Goal: Find specific page/section: Find specific page/section

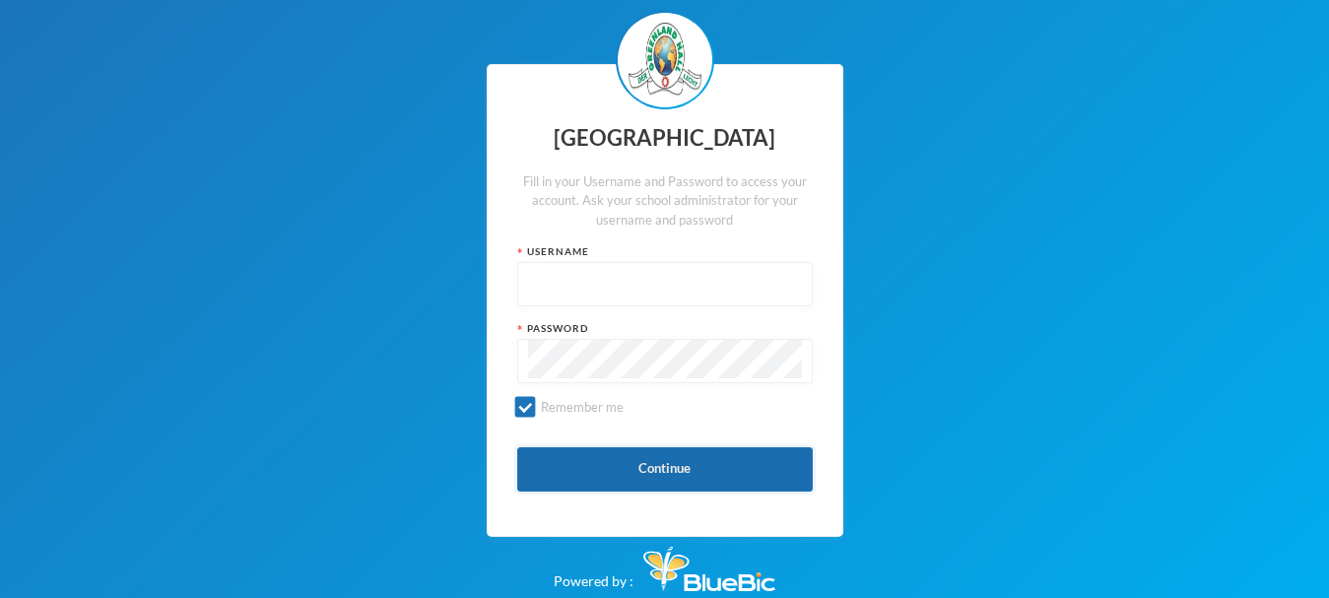
type input "glhc51"
click at [695, 470] on button "Continue" at bounding box center [665, 469] width 296 height 44
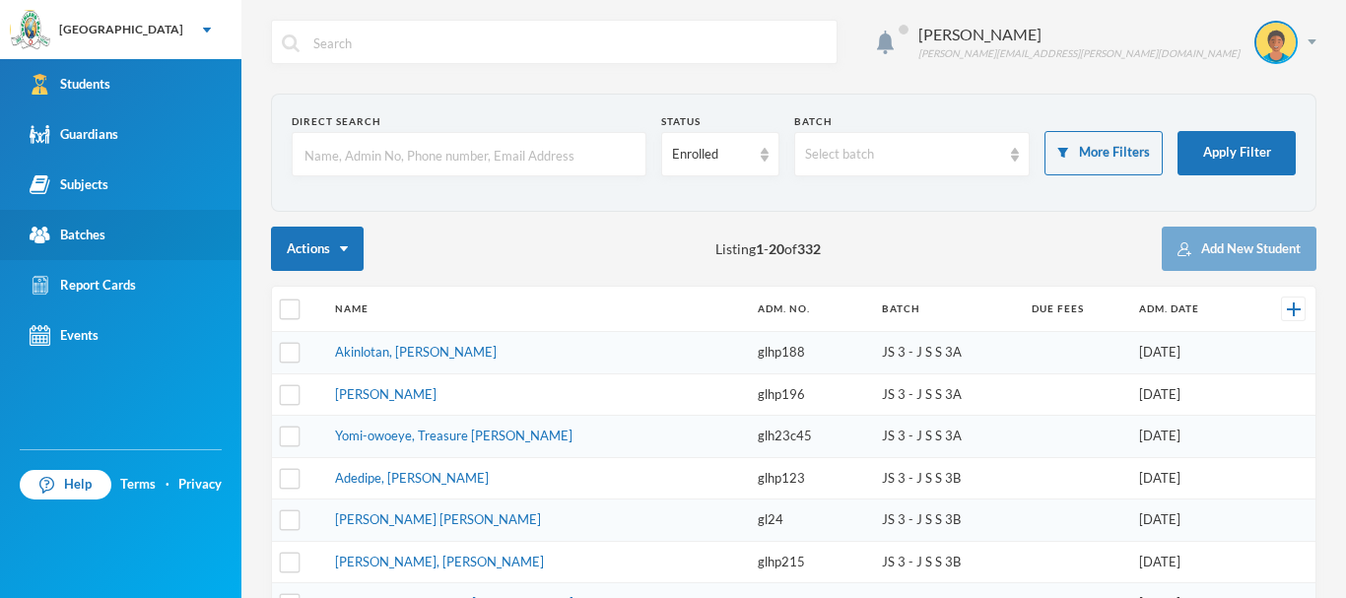
click at [92, 240] on div "Batches" at bounding box center [68, 235] width 76 height 21
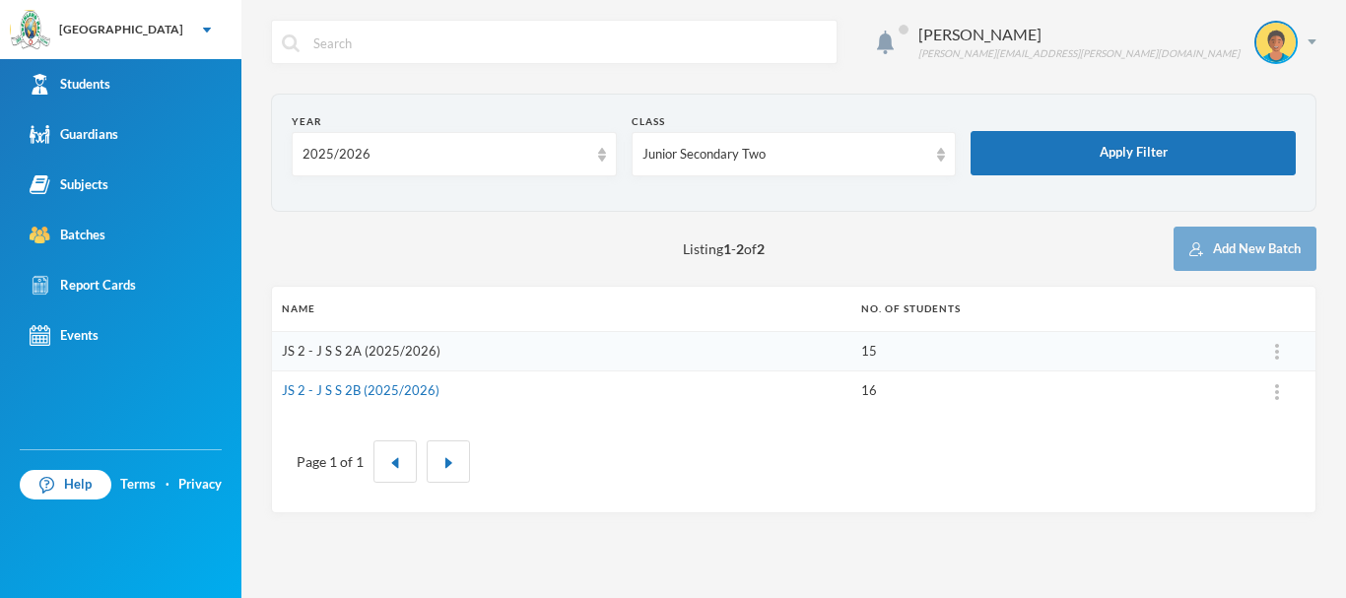
click at [379, 346] on link "JS 2 - J S S 2A (2025/2026)" at bounding box center [361, 351] width 159 height 16
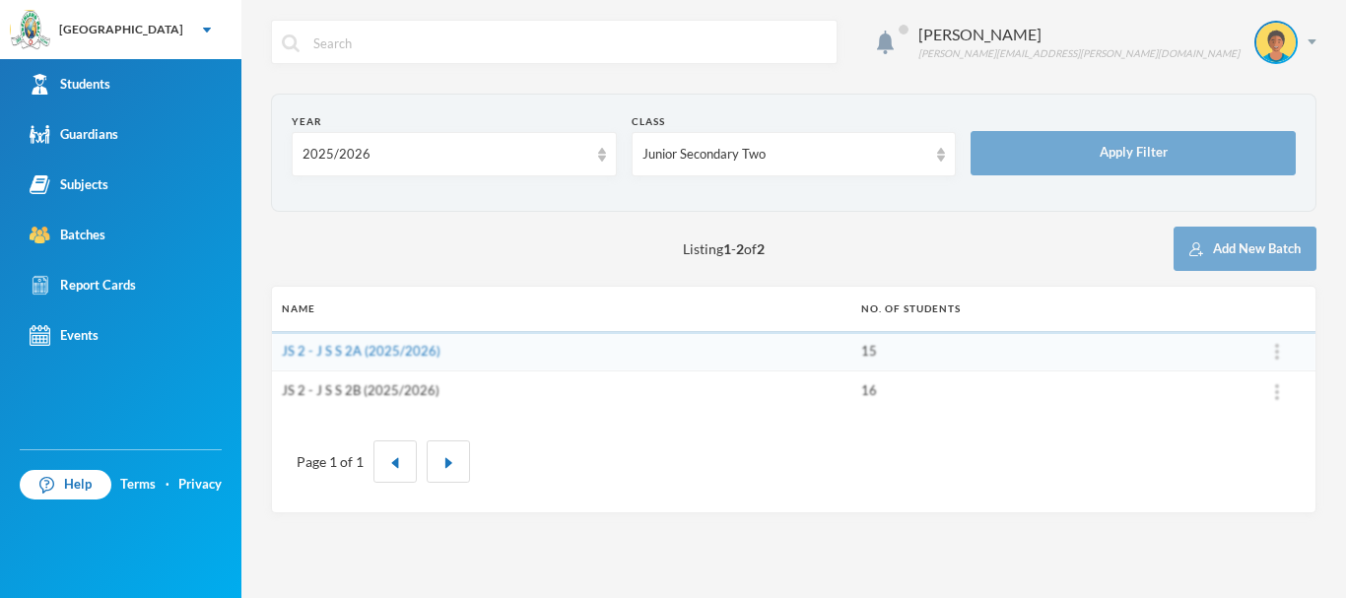
click at [345, 391] on link "JS 2 - J S S 2B (2025/2026)" at bounding box center [361, 390] width 158 height 16
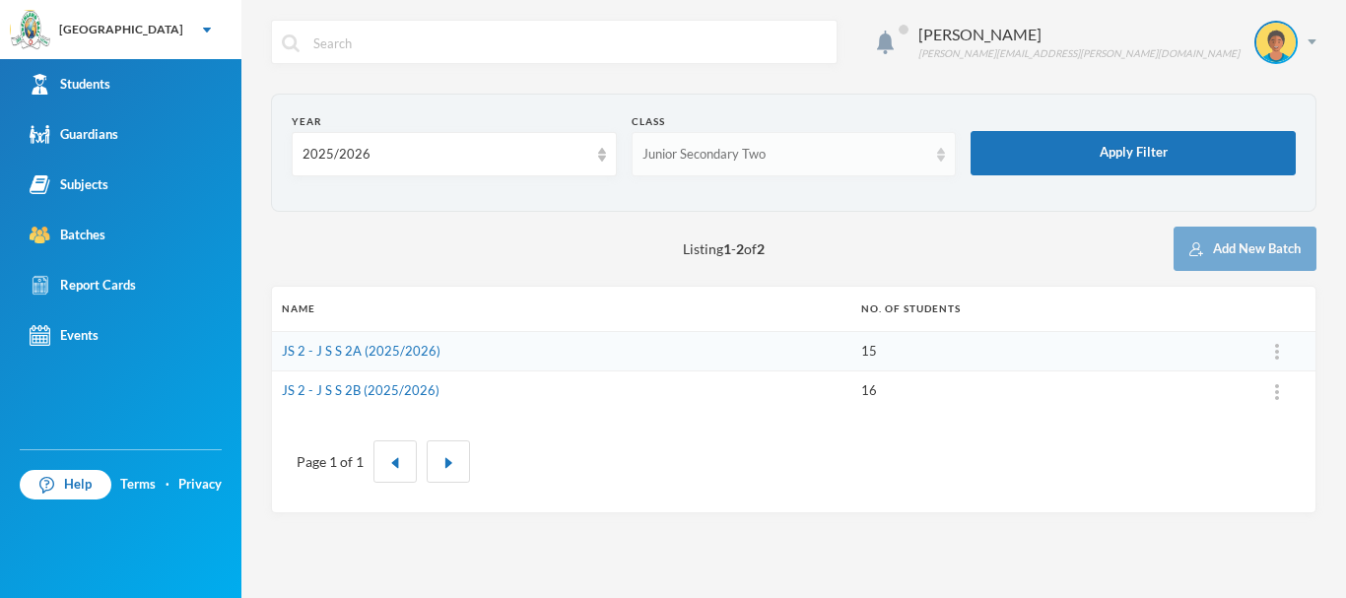
click at [818, 151] on div "Junior Secondary Two" at bounding box center [786, 155] width 286 height 20
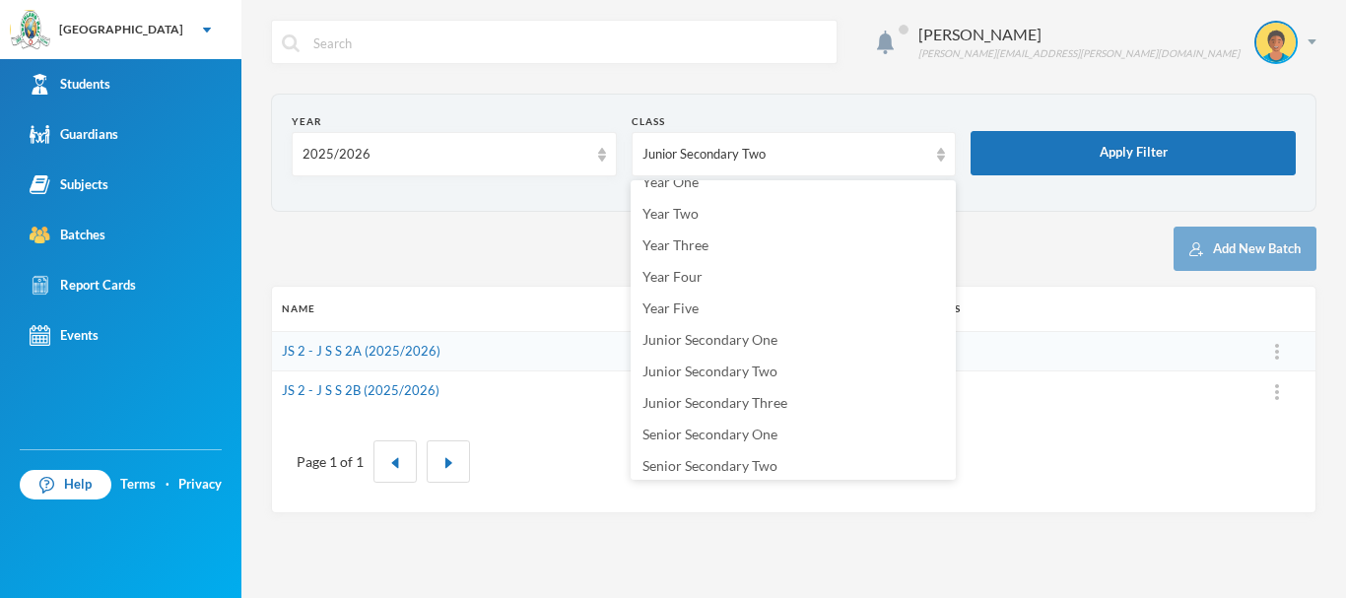
scroll to position [179, 0]
click at [754, 402] on span "Junior Secondary Three" at bounding box center [715, 398] width 145 height 17
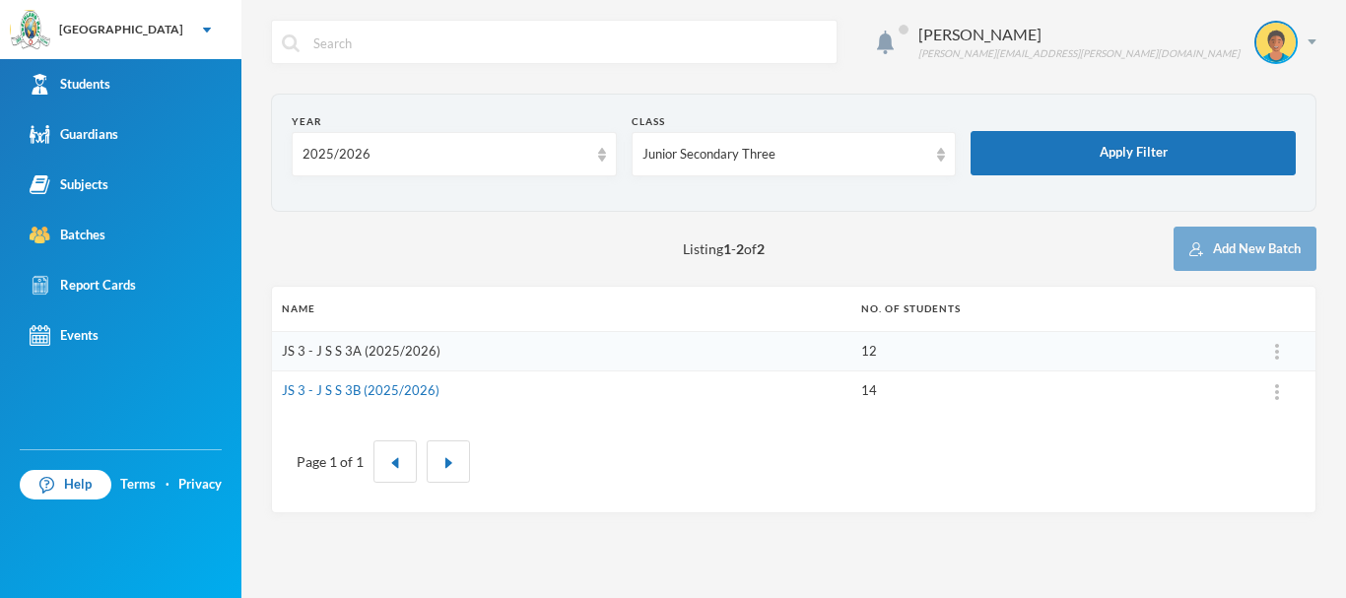
click at [391, 344] on link "JS 3 - J S S 3A (2025/2026)" at bounding box center [361, 351] width 159 height 16
click at [390, 395] on link "JS 3 - J S S 3B (2025/2026)" at bounding box center [361, 390] width 158 height 16
click at [881, 167] on div "Junior Secondary Three" at bounding box center [794, 154] width 325 height 44
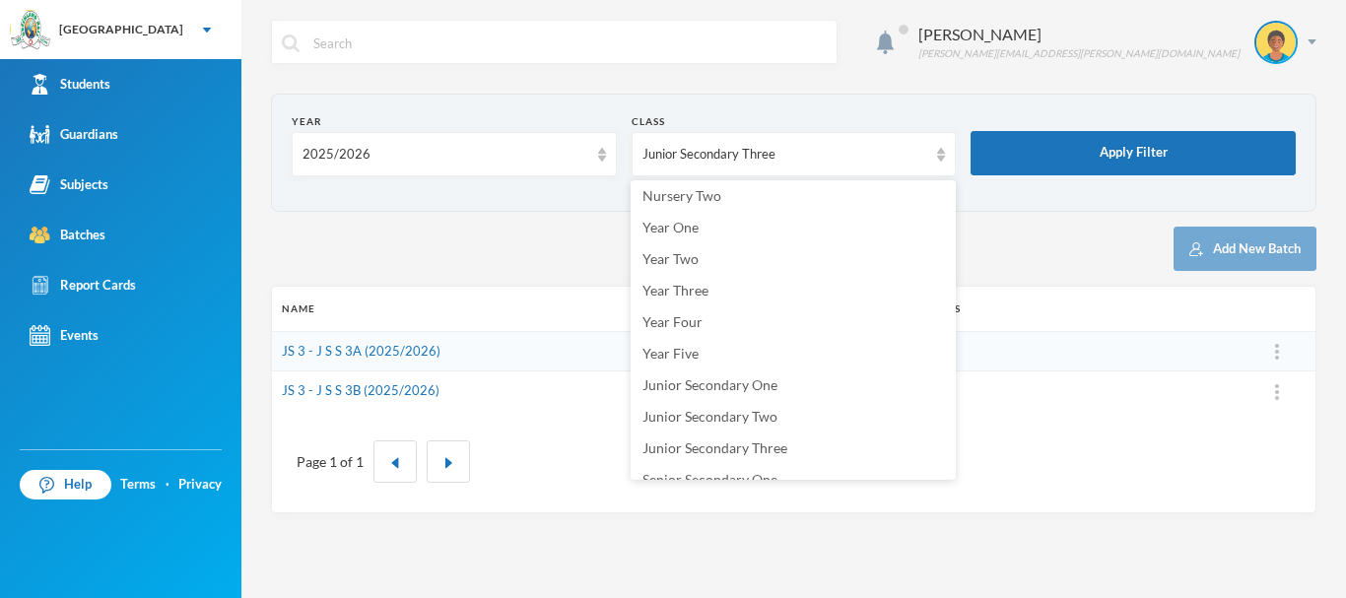
scroll to position [163, 0]
click at [731, 443] on span "Senior Secondary One" at bounding box center [710, 447] width 135 height 17
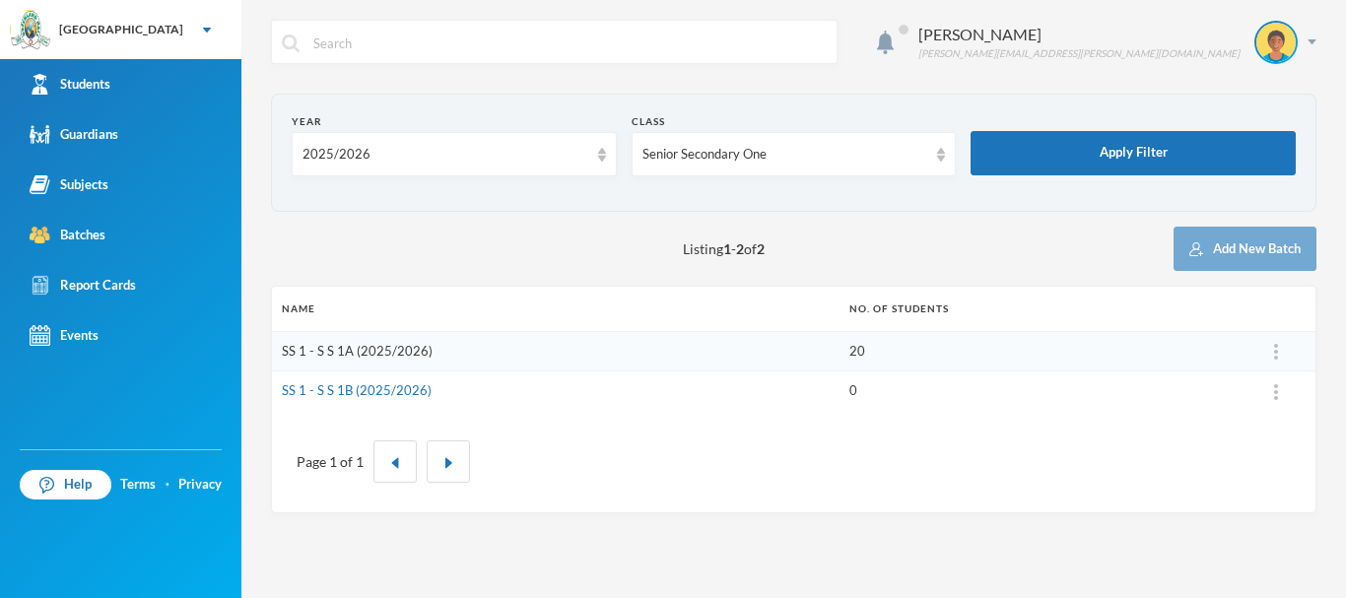
click at [405, 349] on link "SS 1 - S S 1A (2025/2026)" at bounding box center [357, 351] width 151 height 16
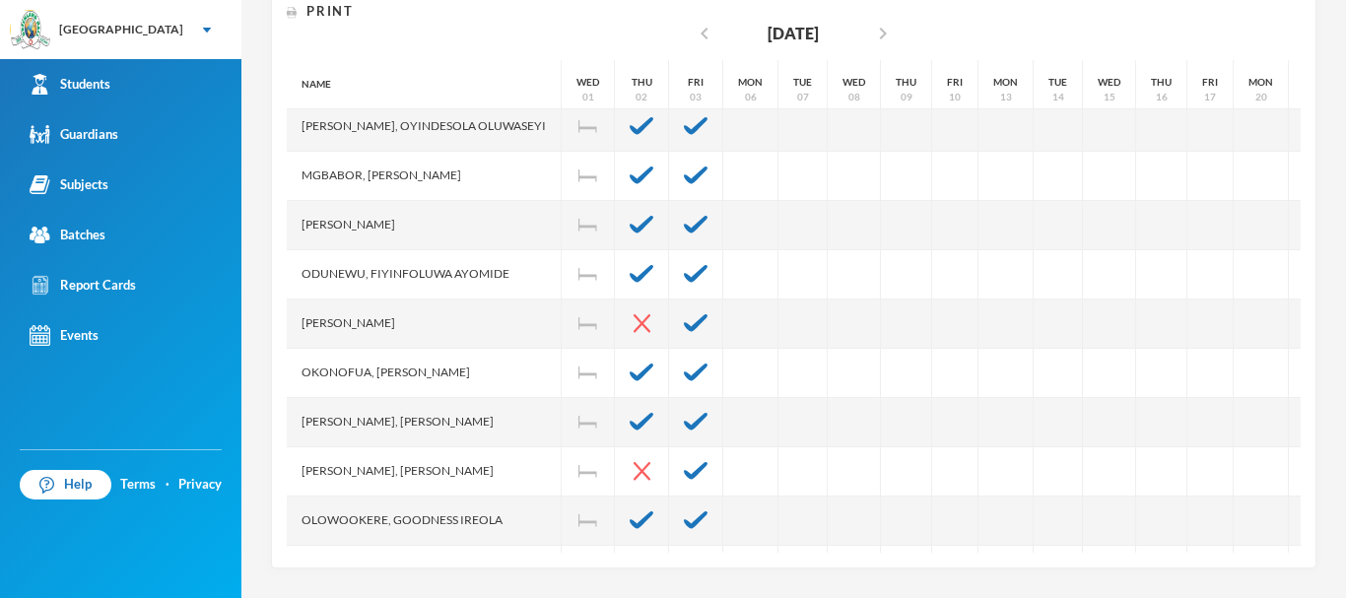
scroll to position [311, 0]
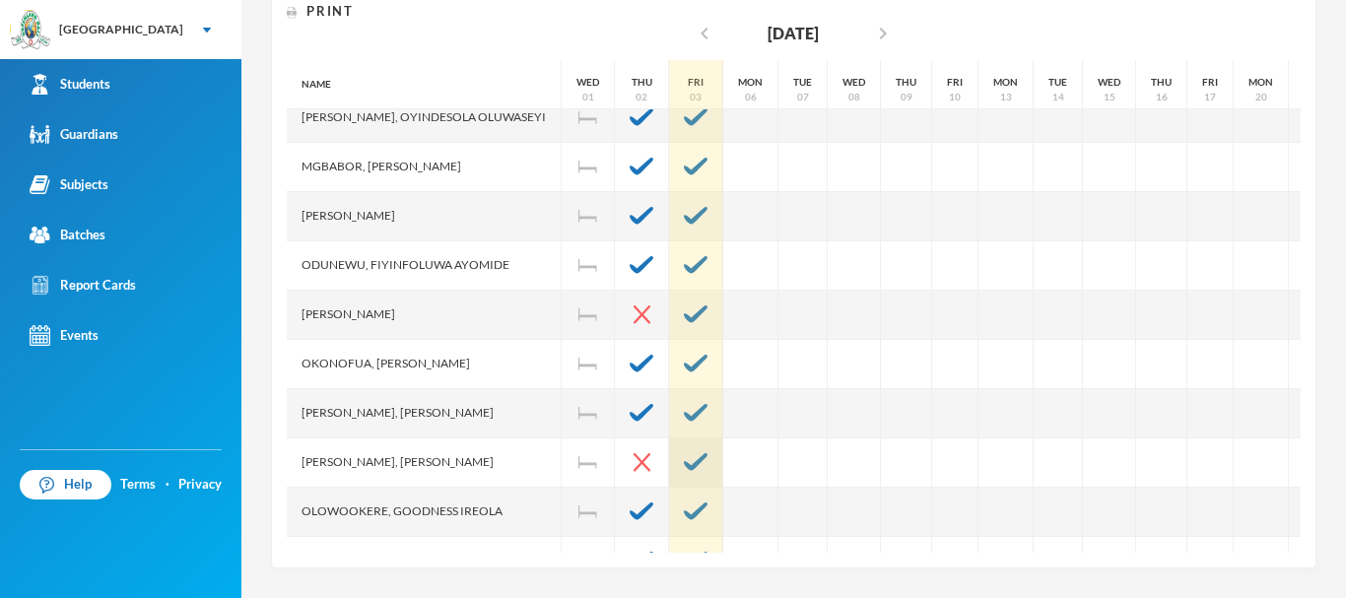
click at [708, 458] on img at bounding box center [696, 462] width 24 height 18
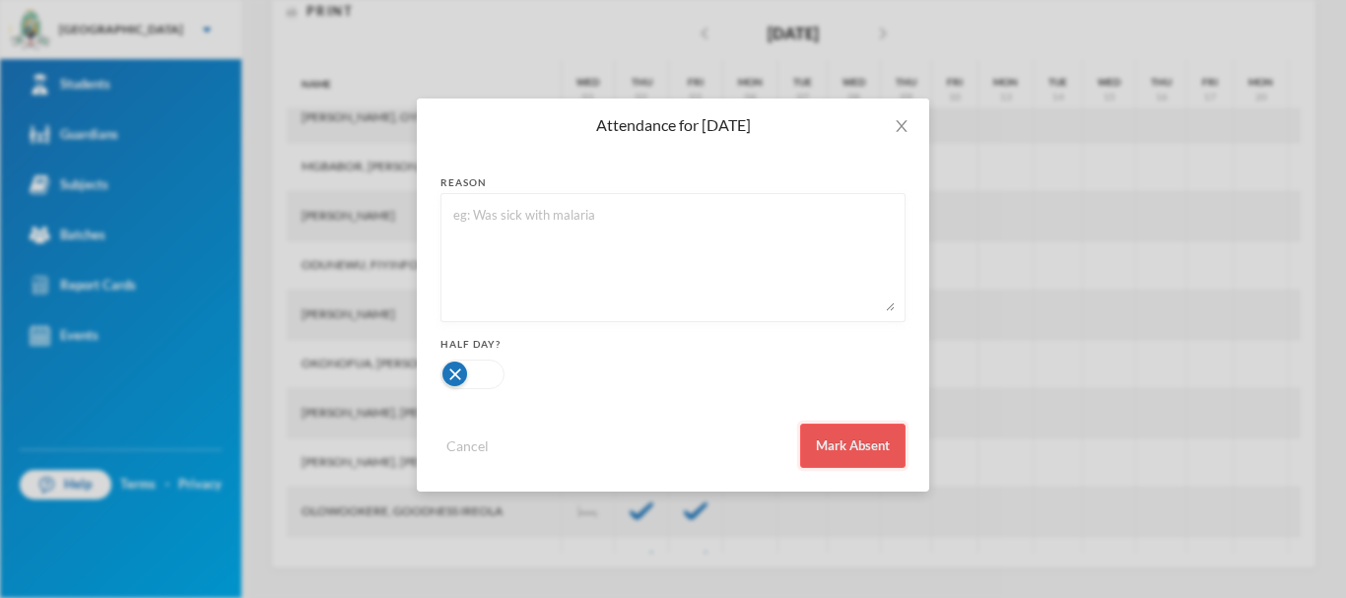
click at [840, 439] on button "Mark Absent" at bounding box center [852, 446] width 105 height 44
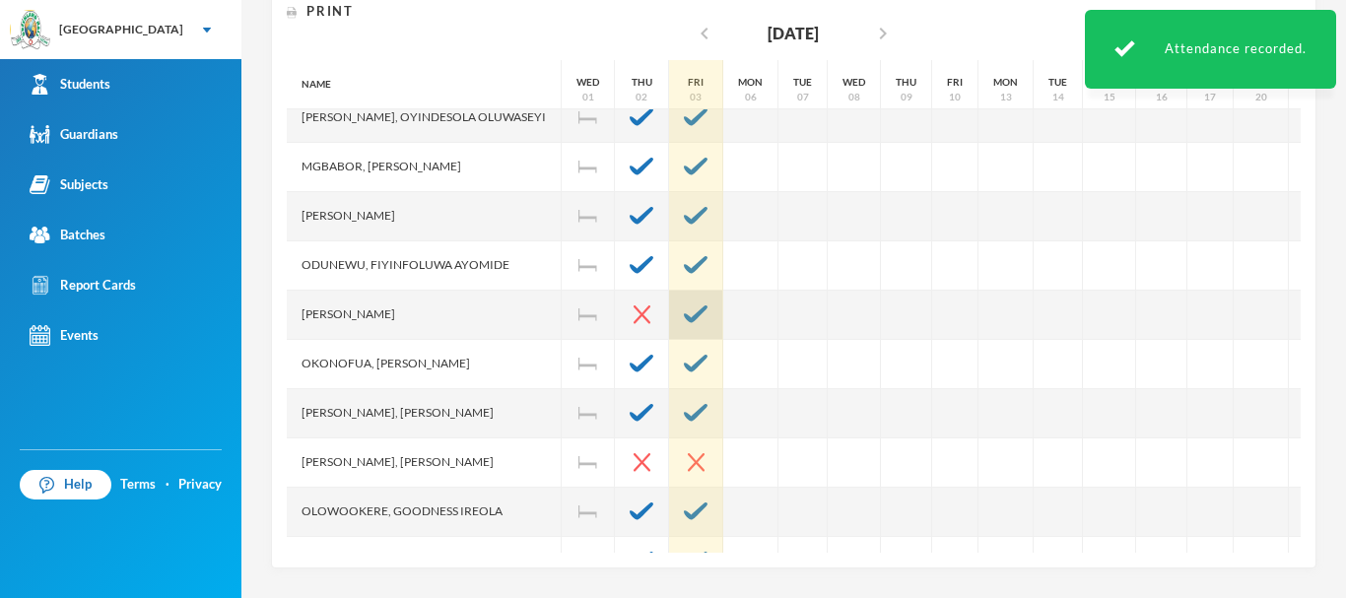
click at [708, 319] on img at bounding box center [696, 314] width 24 height 18
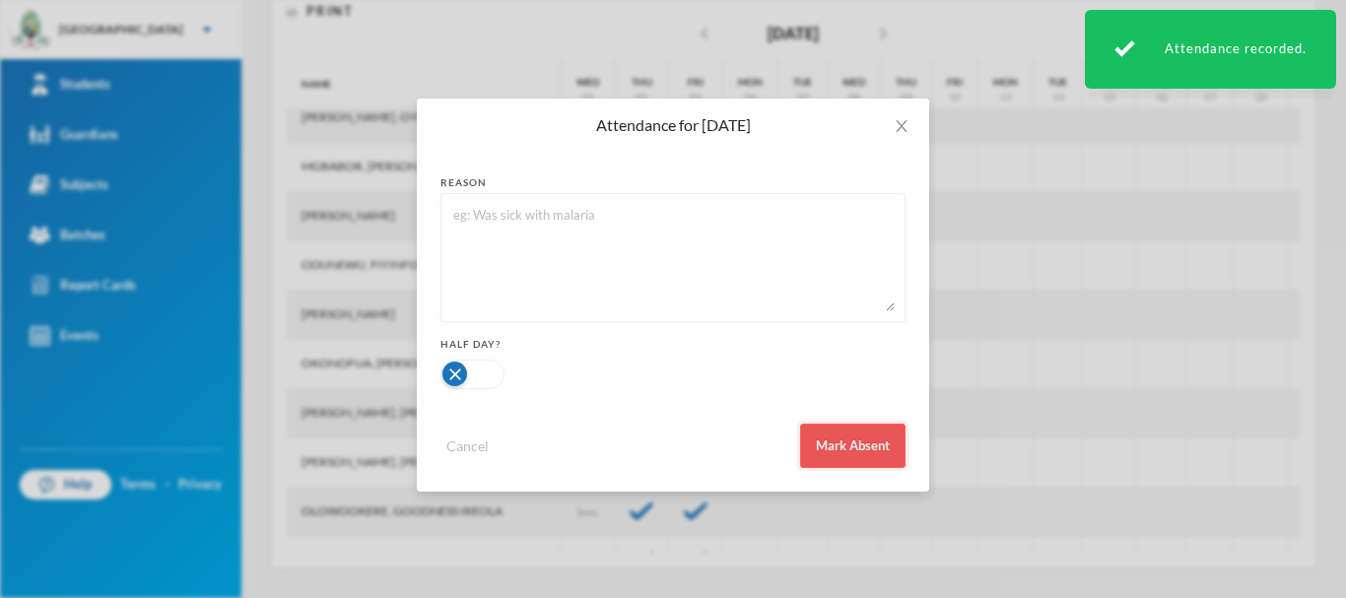
click at [827, 439] on button "Mark Absent" at bounding box center [852, 446] width 105 height 44
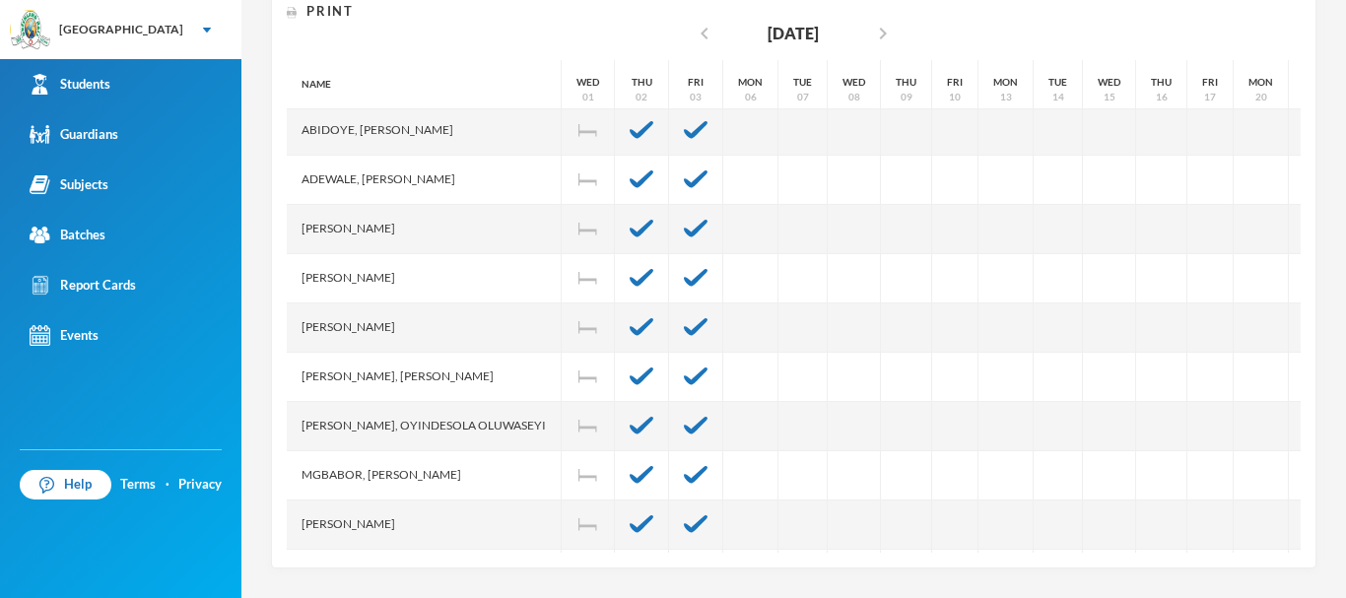
scroll to position [0, 0]
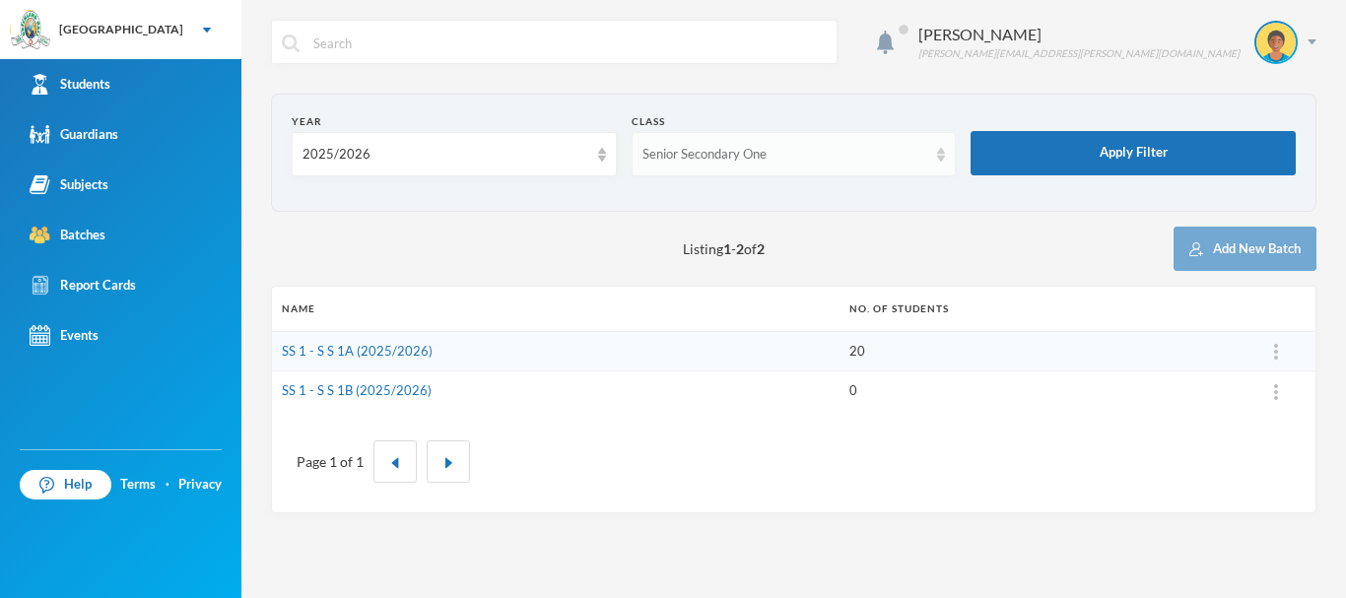
click at [783, 154] on div "Senior Secondary One" at bounding box center [786, 155] width 286 height 20
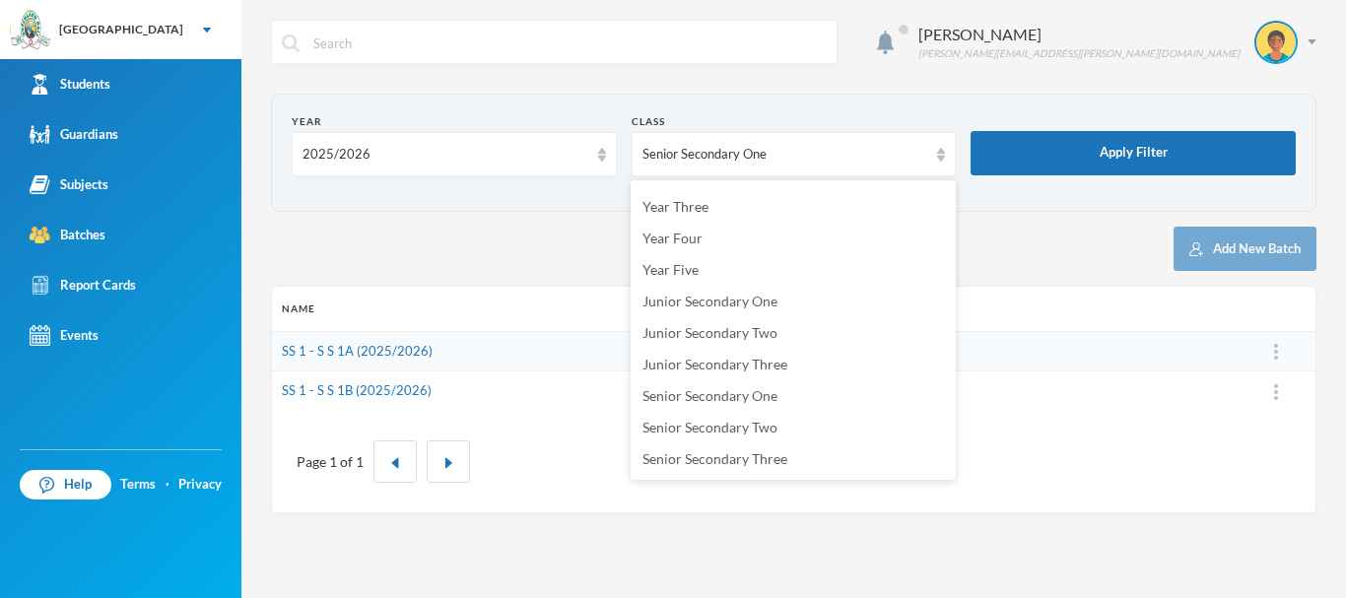
scroll to position [216, 0]
click at [769, 325] on span "Junior Secondary Two" at bounding box center [710, 330] width 135 height 17
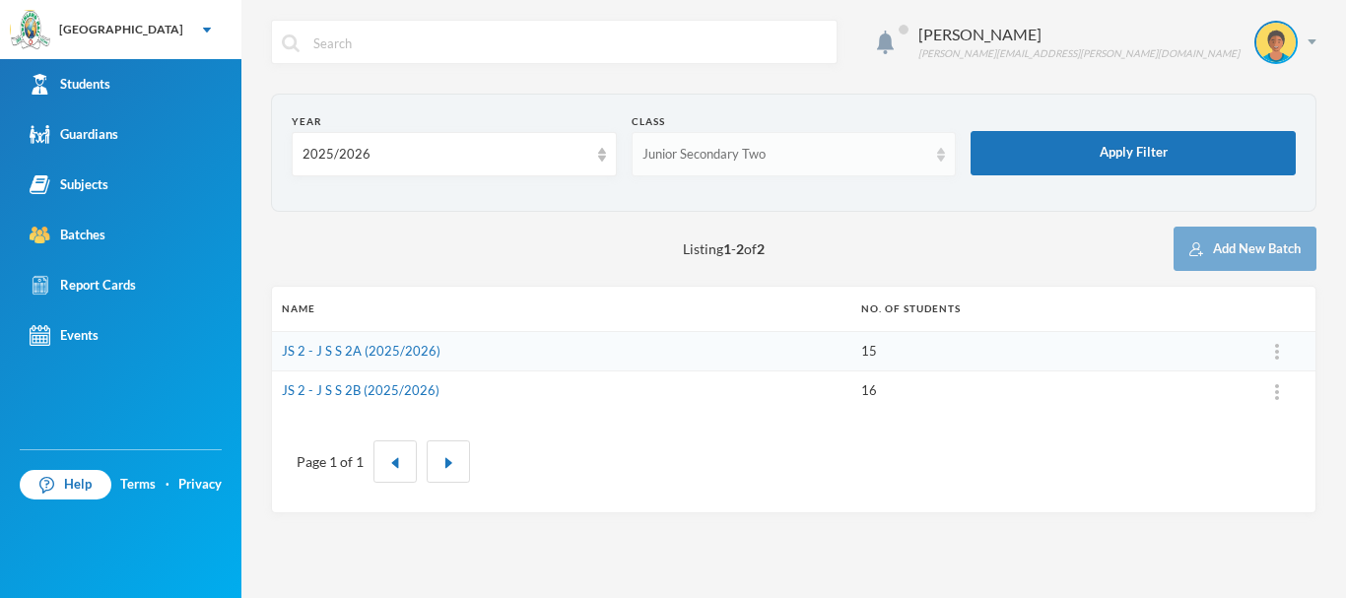
click at [909, 156] on div "Junior Secondary Two" at bounding box center [786, 155] width 286 height 20
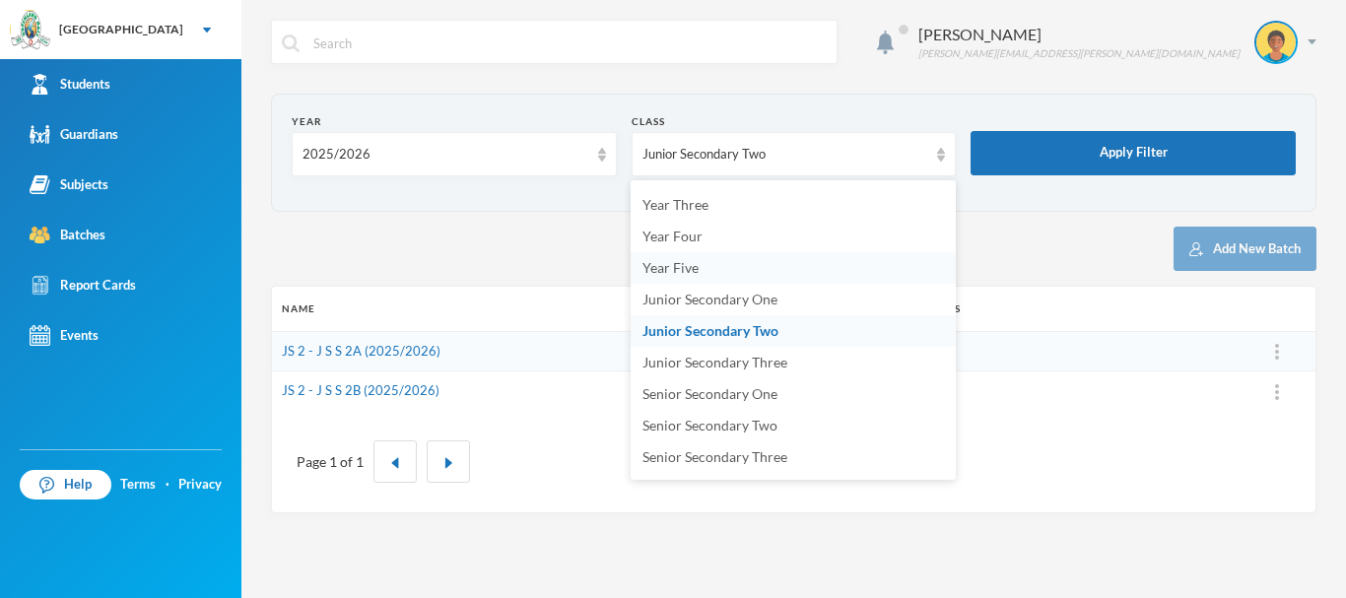
scroll to position [193, 0]
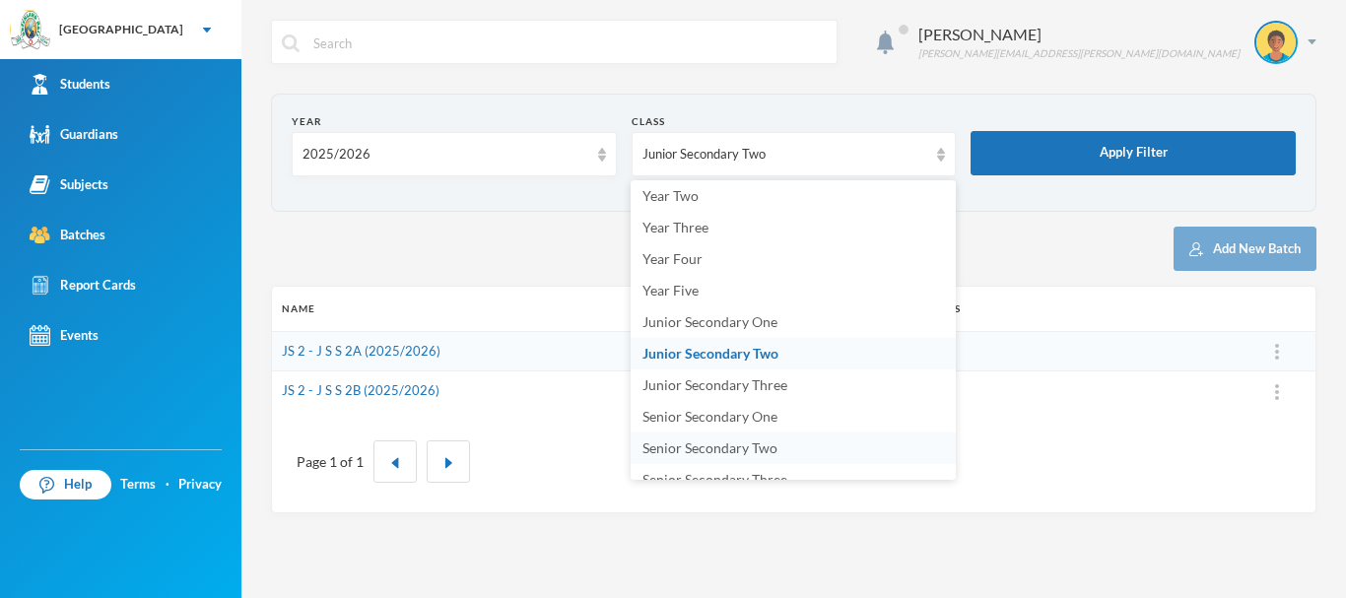
click at [752, 449] on span "Senior Secondary Two" at bounding box center [710, 448] width 135 height 17
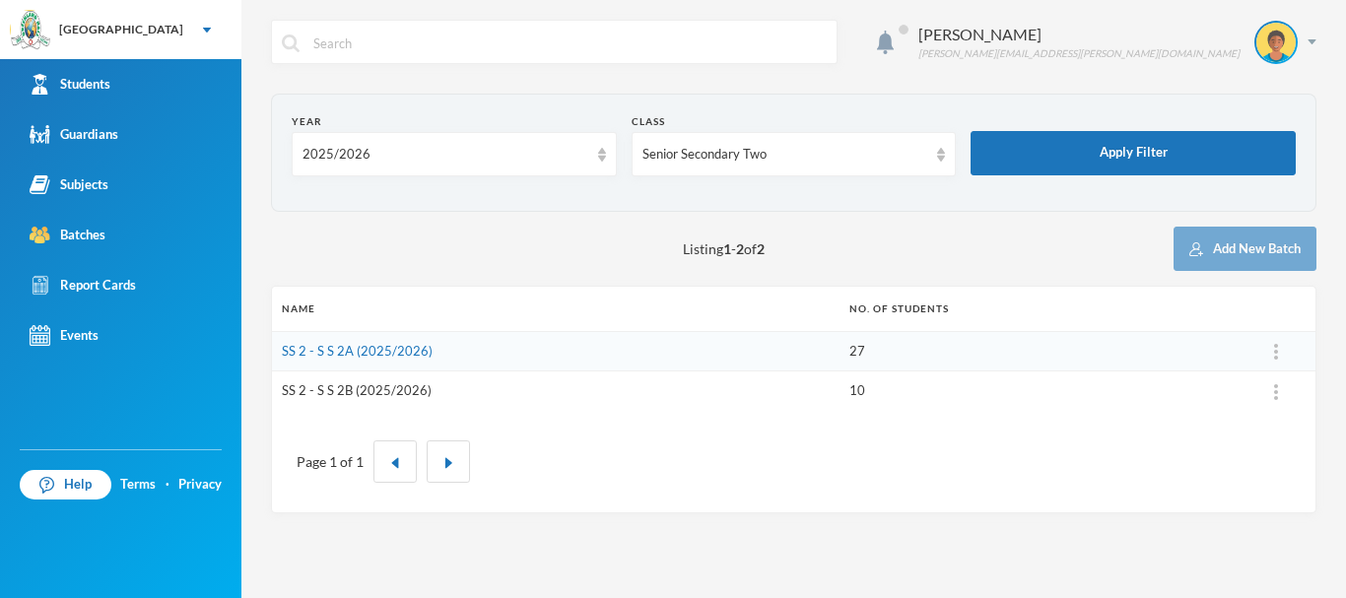
click at [370, 388] on link "SS 2 - S S 2B (2025/2026)" at bounding box center [357, 390] width 150 height 16
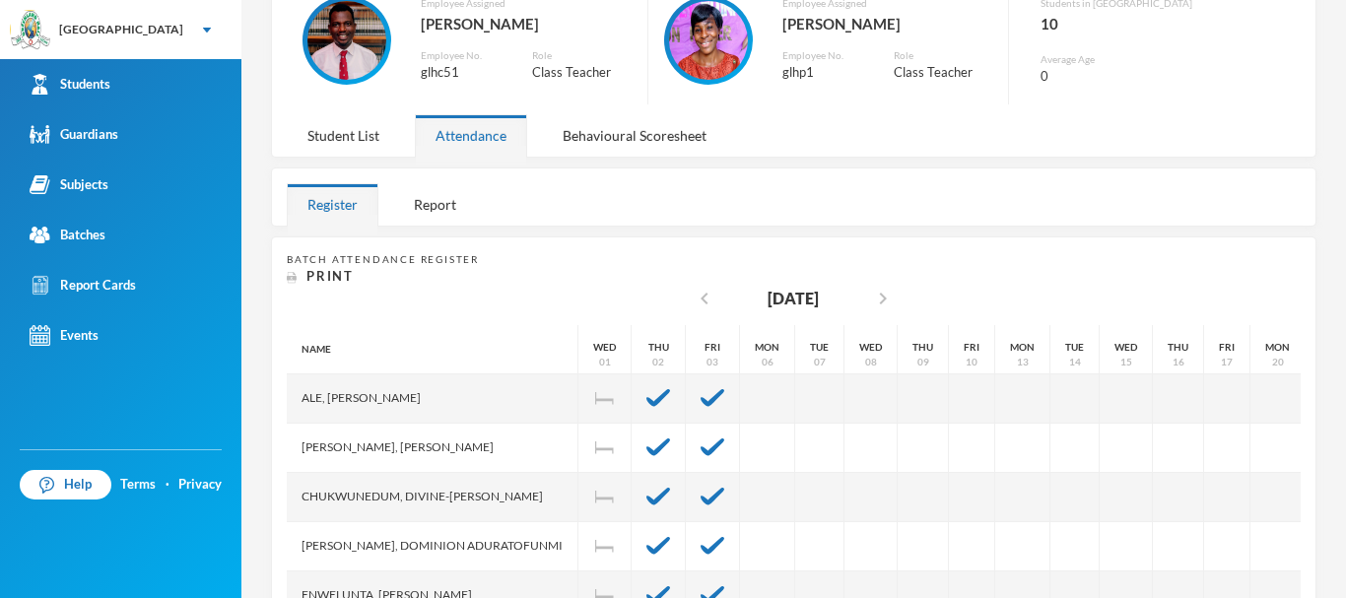
scroll to position [130, 0]
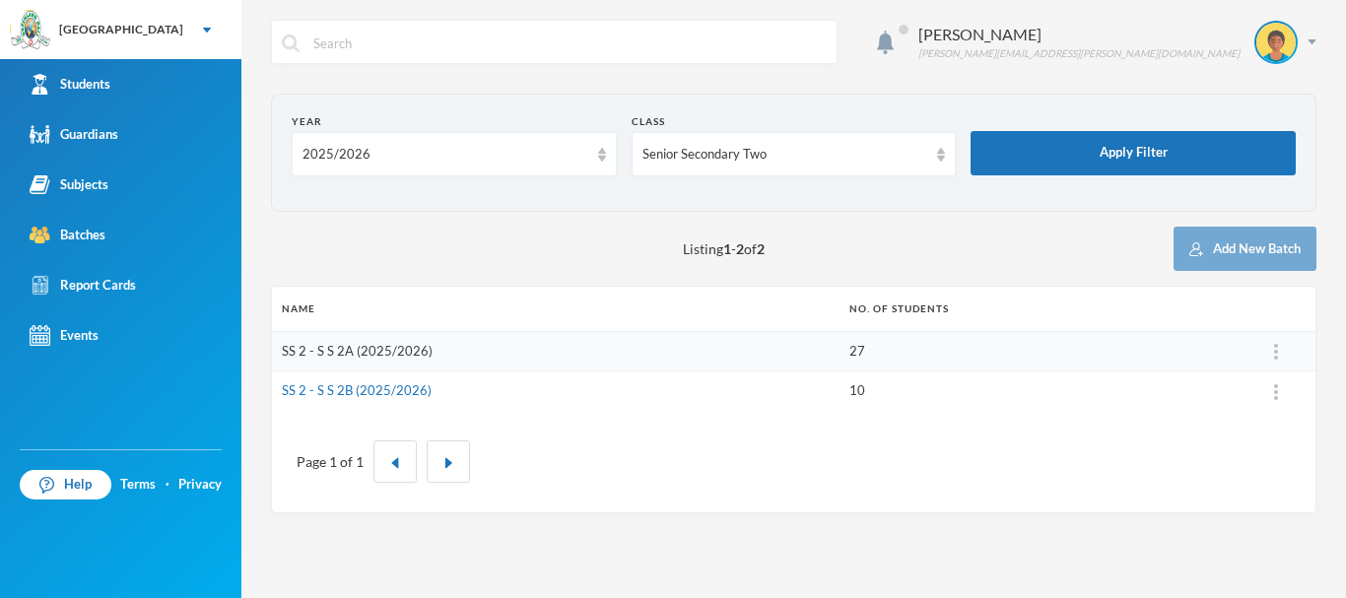
click at [342, 349] on link "SS 2 - S S 2A (2025/2026)" at bounding box center [357, 351] width 151 height 16
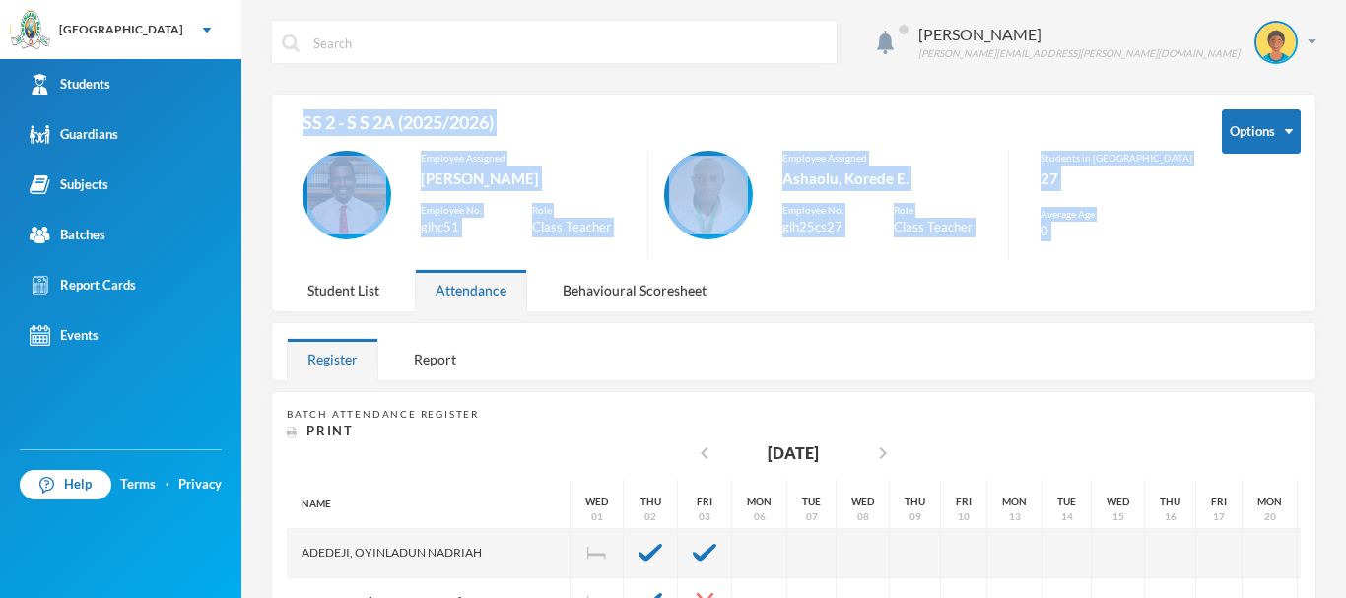
drag, startPoint x: 1328, startPoint y: 252, endPoint x: 1332, endPoint y: 318, distance: 66.1
click at [1332, 318] on div "Gabriel Olujimi [EMAIL_ADDRESS][PERSON_NAME][DOMAIN_NAME] Options SS 2 - S S 2A…" at bounding box center [793, 299] width 1105 height 598
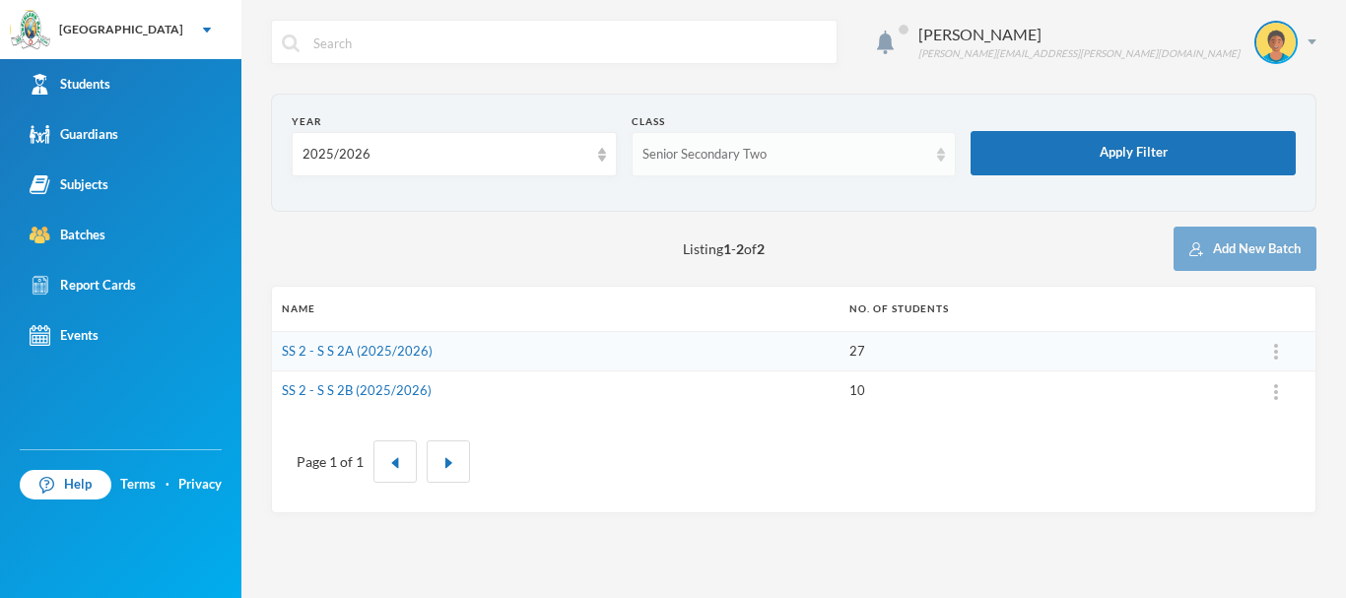
click at [890, 154] on div "Senior Secondary Two" at bounding box center [786, 155] width 286 height 20
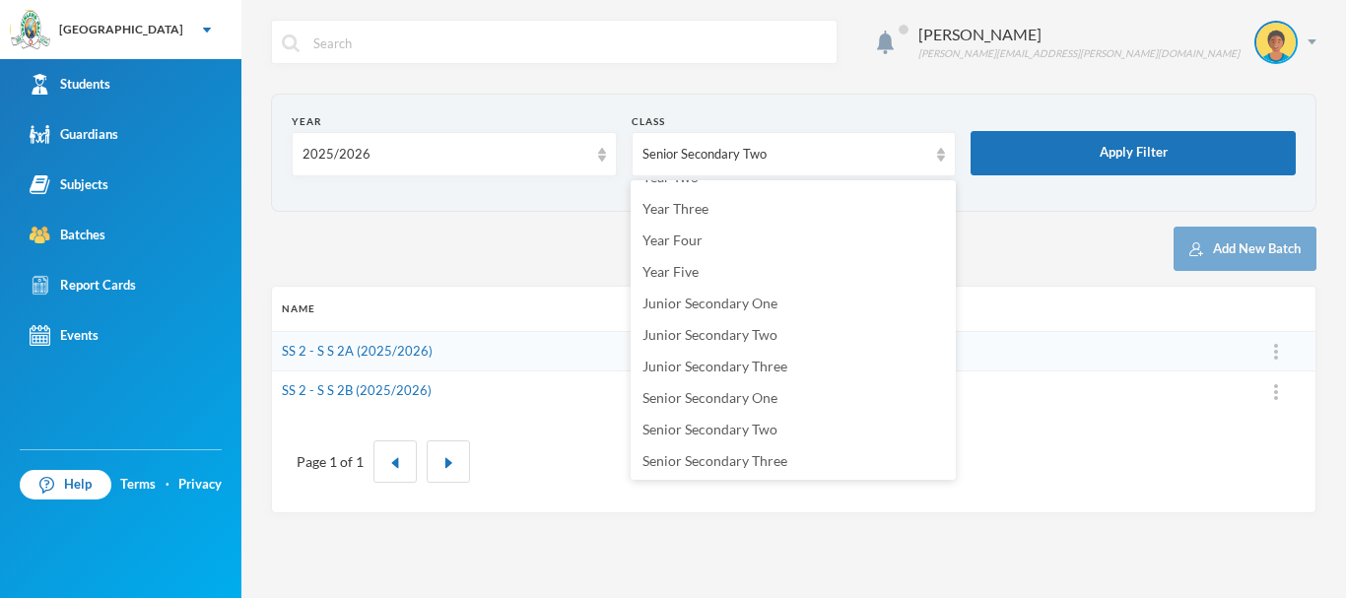
scroll to position [254, 0]
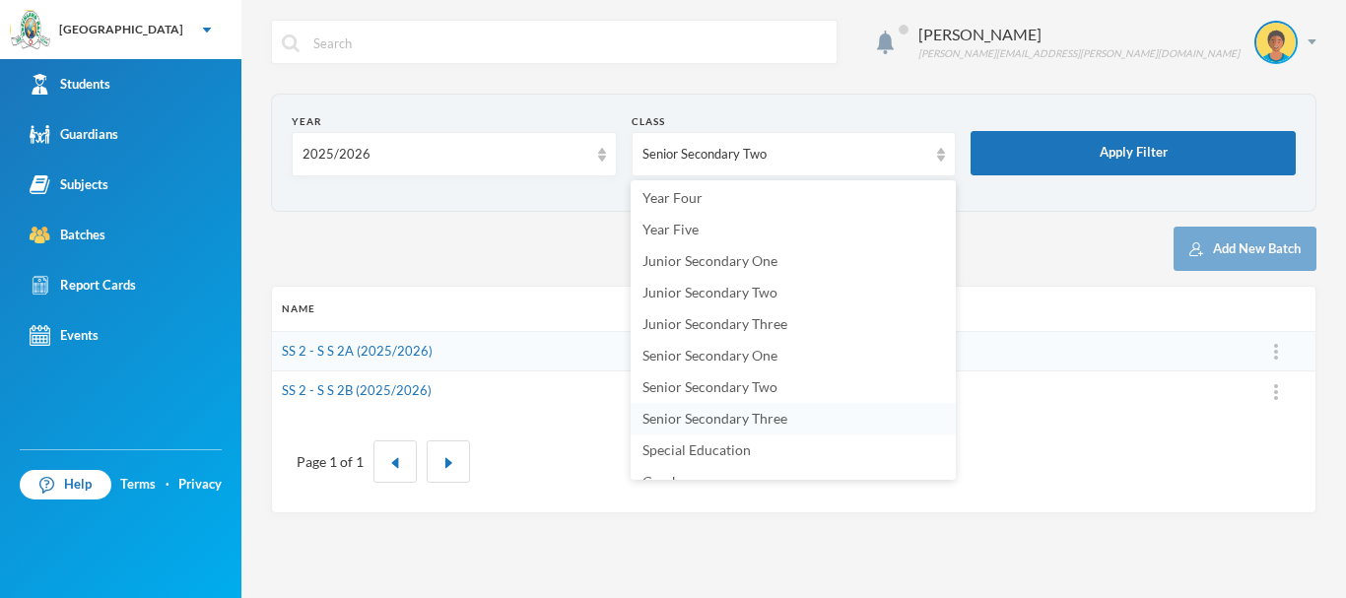
click at [750, 414] on span "Senior Secondary Three" at bounding box center [715, 418] width 145 height 17
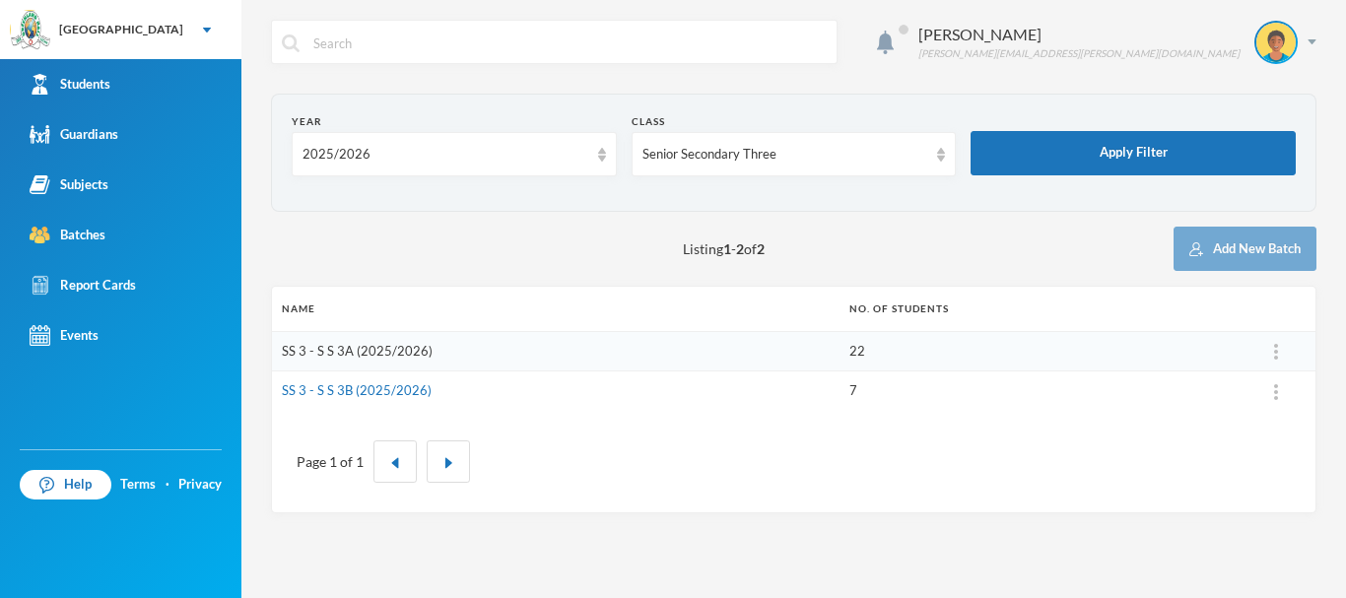
click at [398, 352] on link "SS 3 - S S 3A (2025/2026)" at bounding box center [357, 351] width 151 height 16
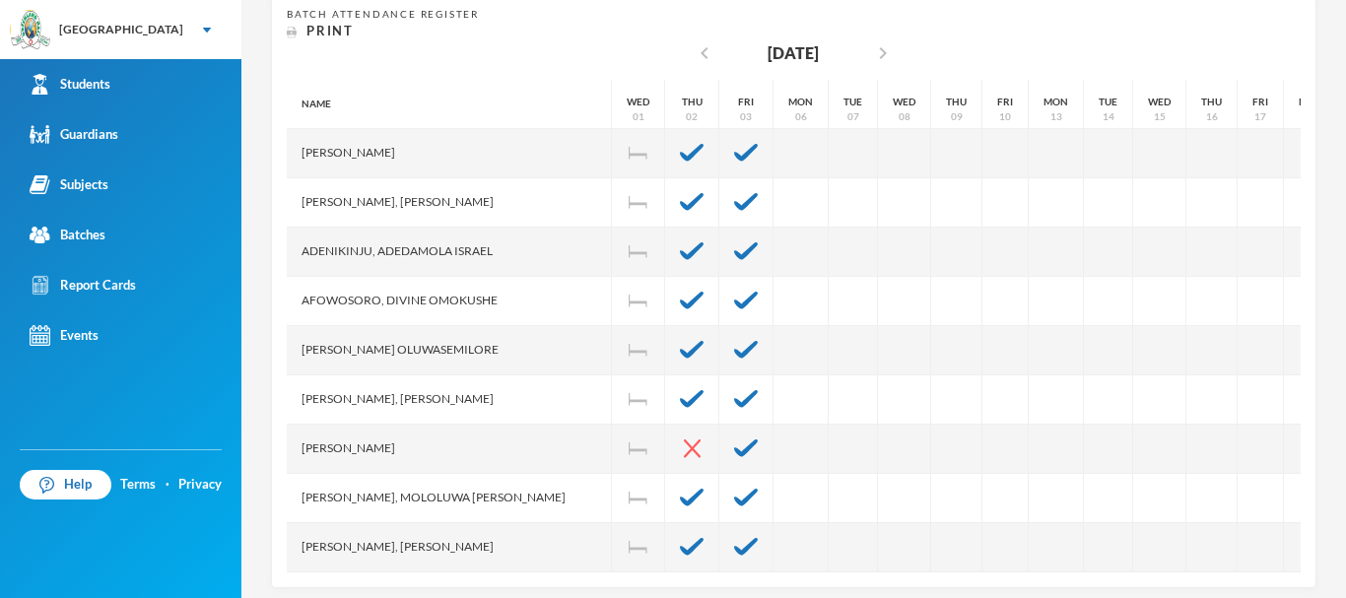
scroll to position [420, 0]
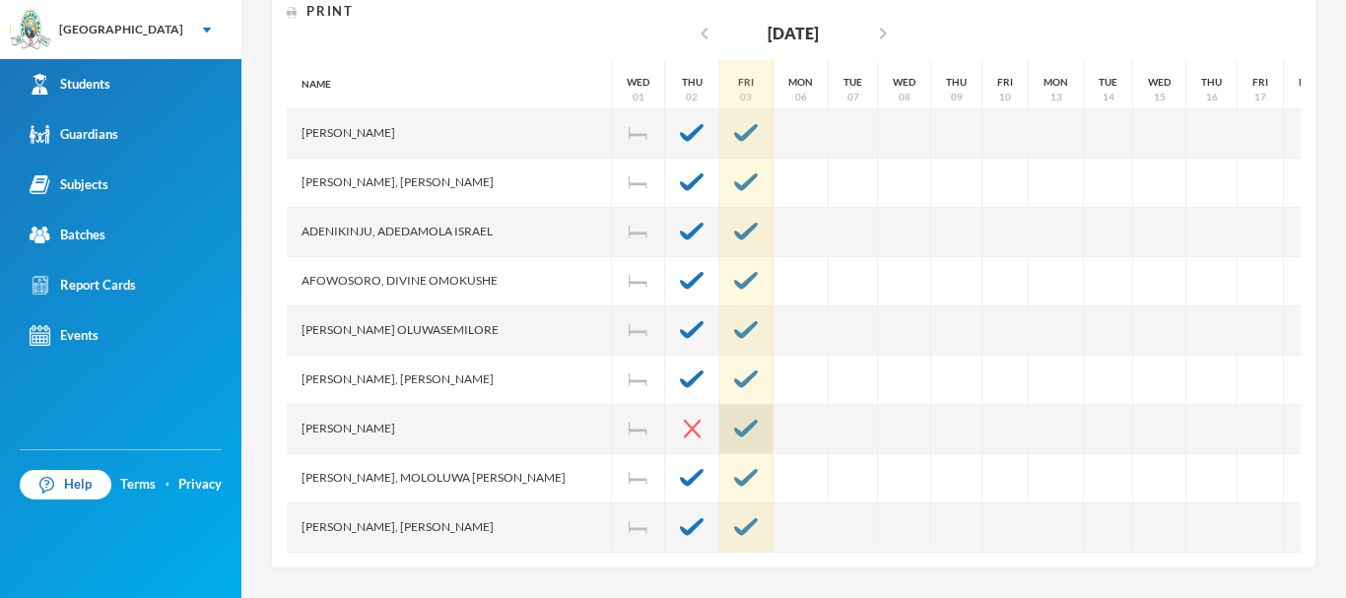
click at [734, 425] on img at bounding box center [746, 429] width 24 height 18
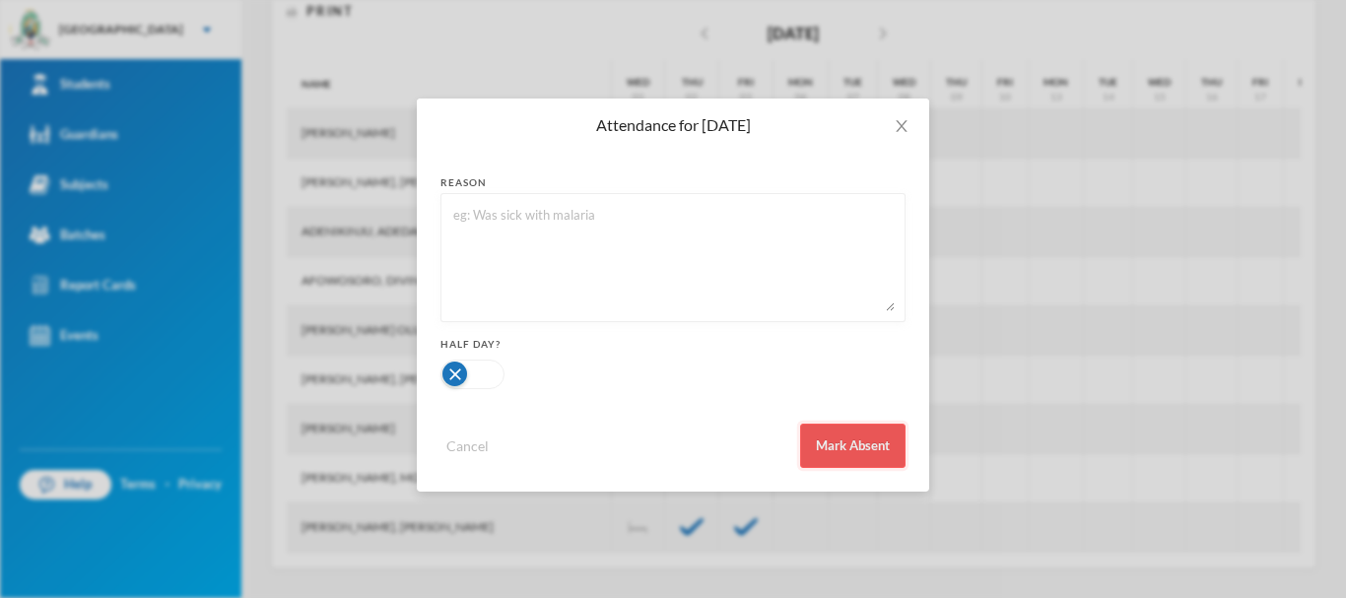
click at [831, 445] on button "Mark Absent" at bounding box center [852, 446] width 105 height 44
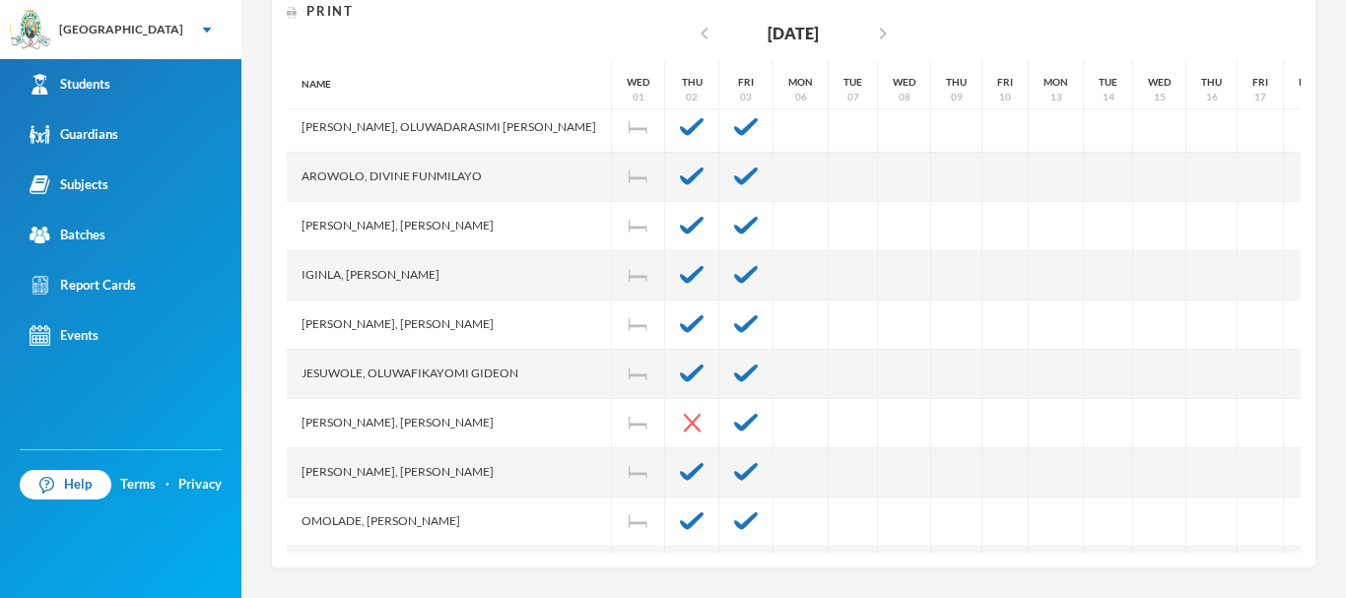
scroll to position [707, 0]
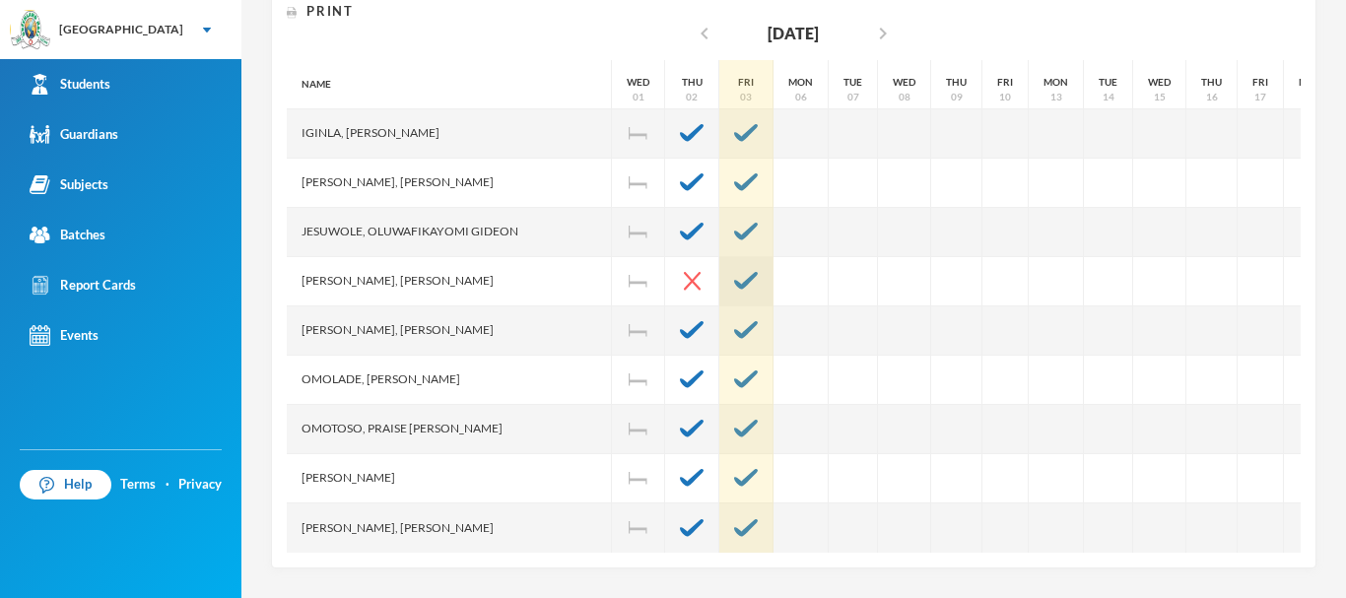
click at [734, 272] on img at bounding box center [746, 281] width 24 height 18
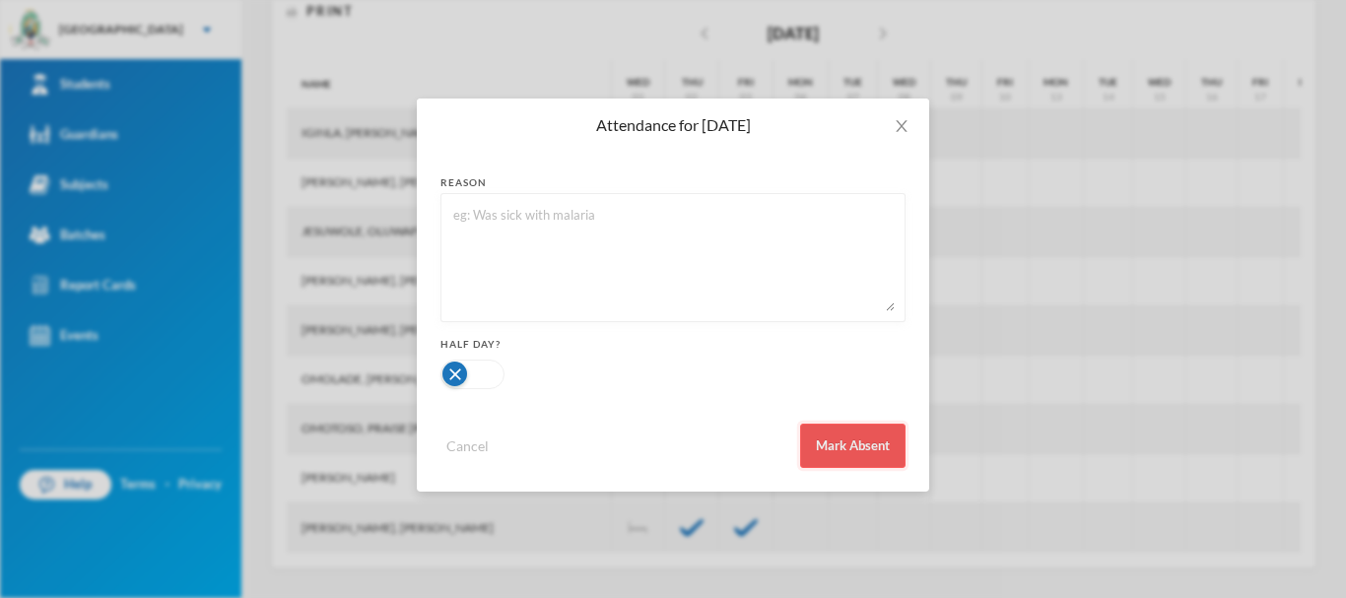
click at [830, 434] on button "Mark Absent" at bounding box center [852, 446] width 105 height 44
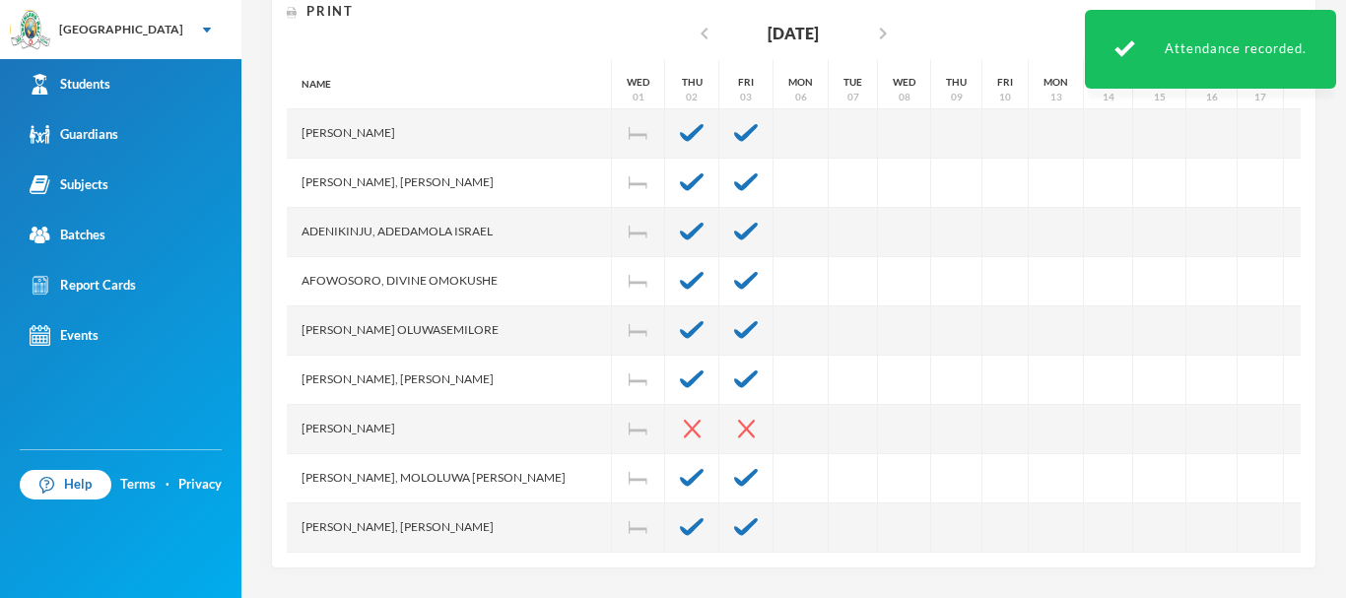
scroll to position [0, 0]
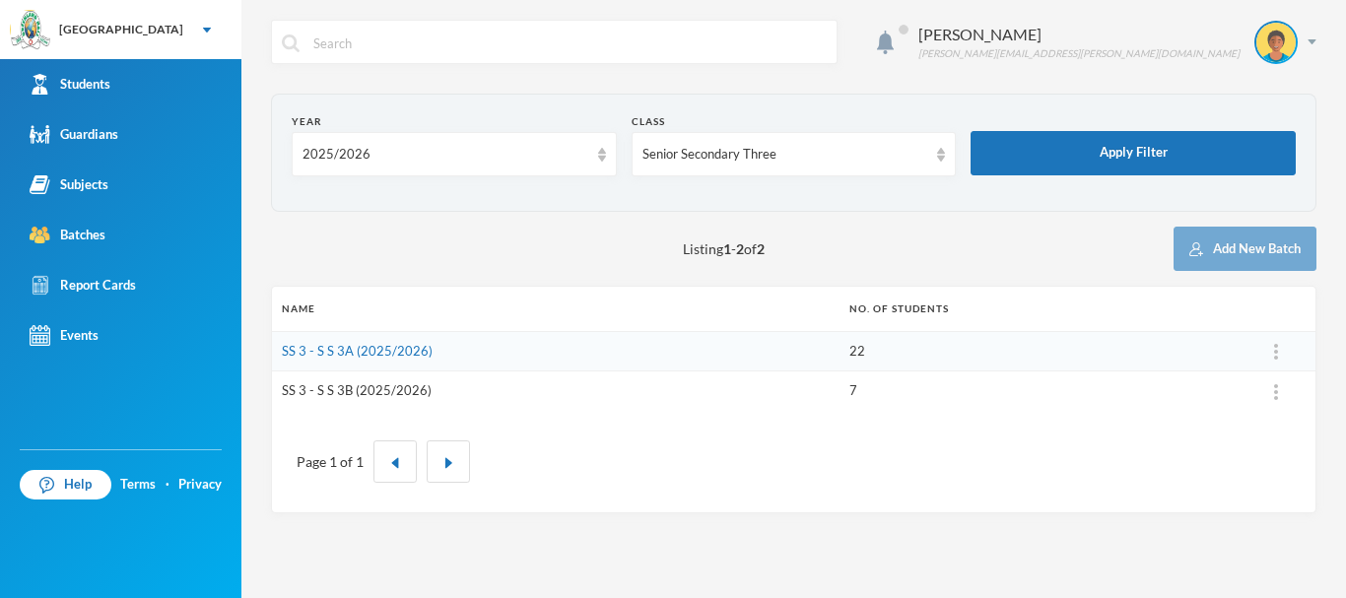
click at [322, 383] on link "SS 3 - S S 3B (2025/2026)" at bounding box center [357, 390] width 150 height 16
